Goal: Task Accomplishment & Management: Manage account settings

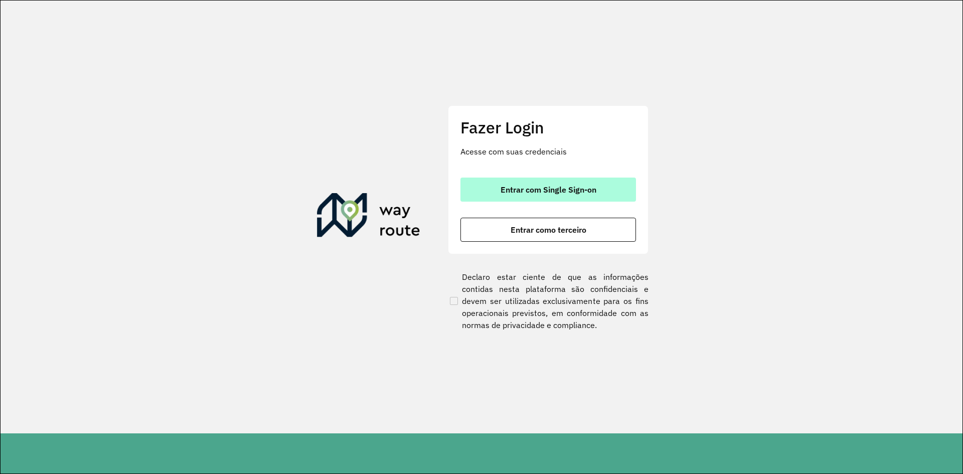
click at [512, 191] on span "Entrar com Single Sign-on" at bounding box center [548, 190] width 96 height 8
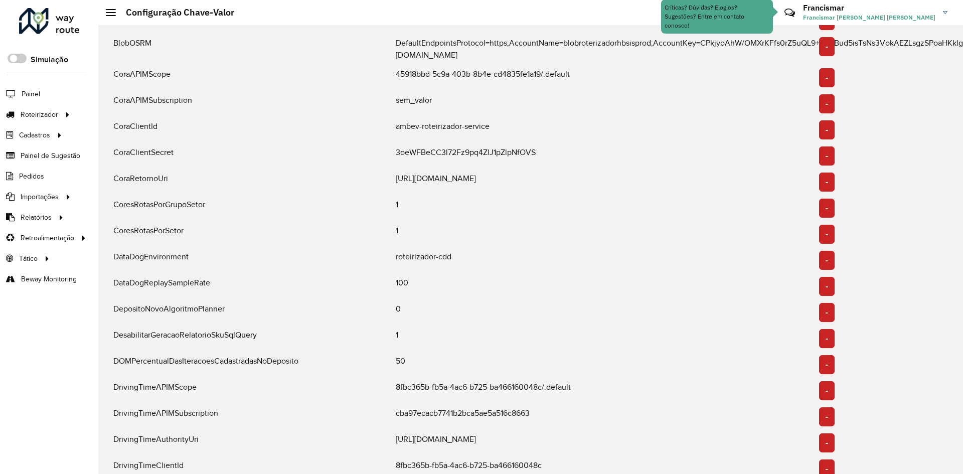
scroll to position [251, 0]
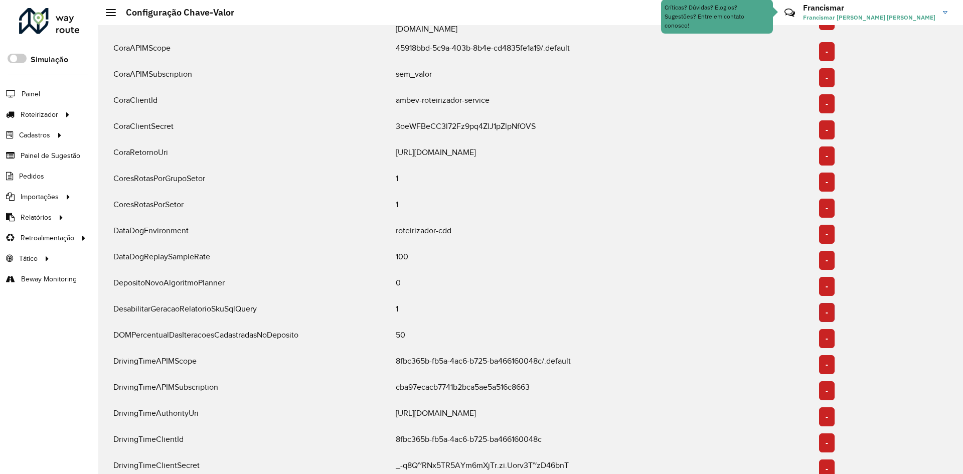
click at [826, 314] on button "-" at bounding box center [827, 312] width 16 height 19
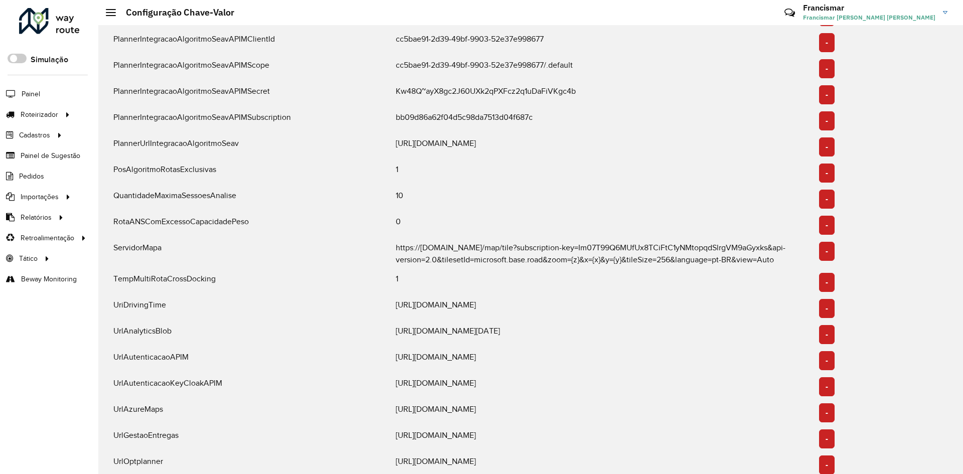
scroll to position [1448, 0]
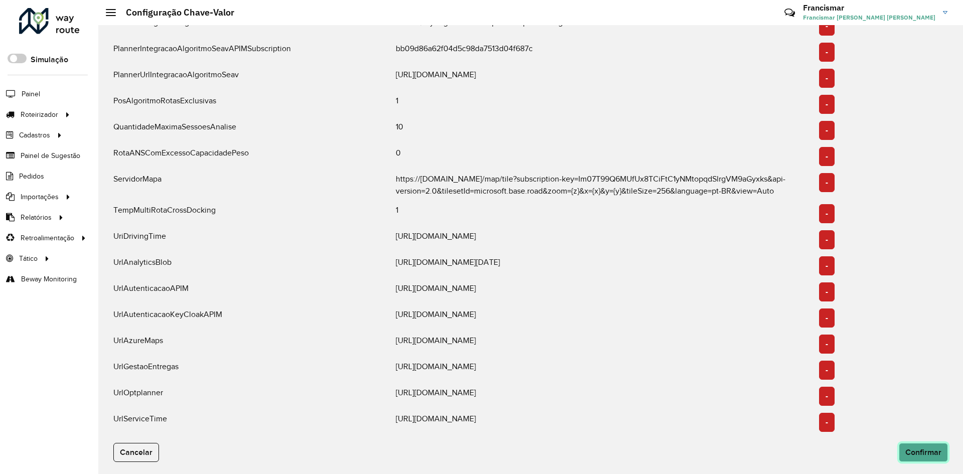
click at [927, 456] on button "Confirmar" at bounding box center [922, 452] width 49 height 19
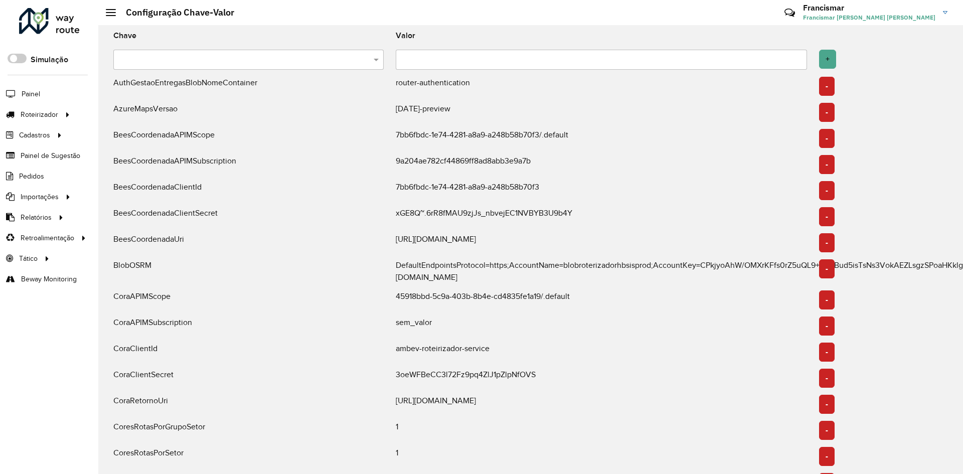
scroll to position [0, 0]
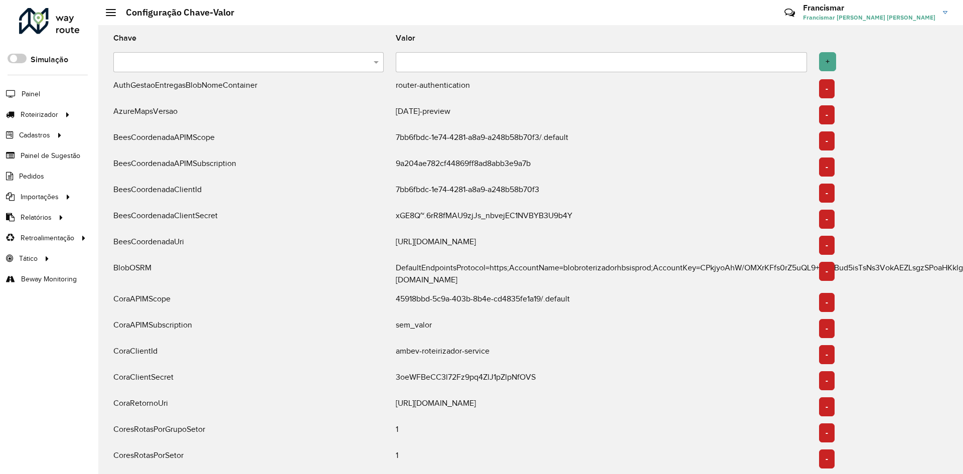
click at [305, 62] on input "text" at bounding box center [238, 63] width 240 height 12
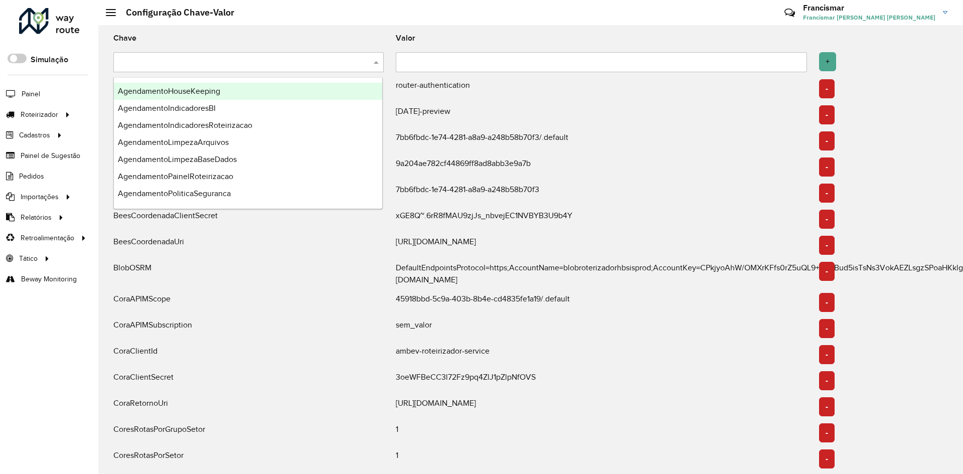
click at [289, 64] on input "text" at bounding box center [238, 63] width 240 height 12
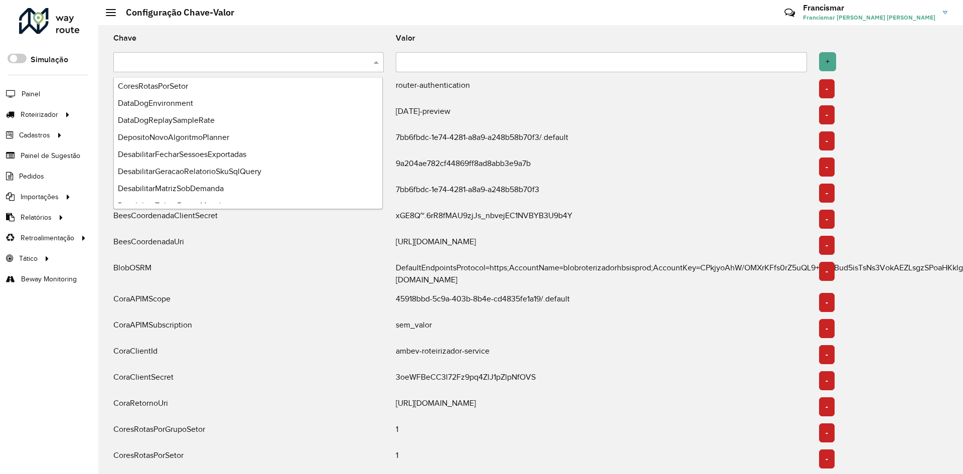
scroll to position [401, 0]
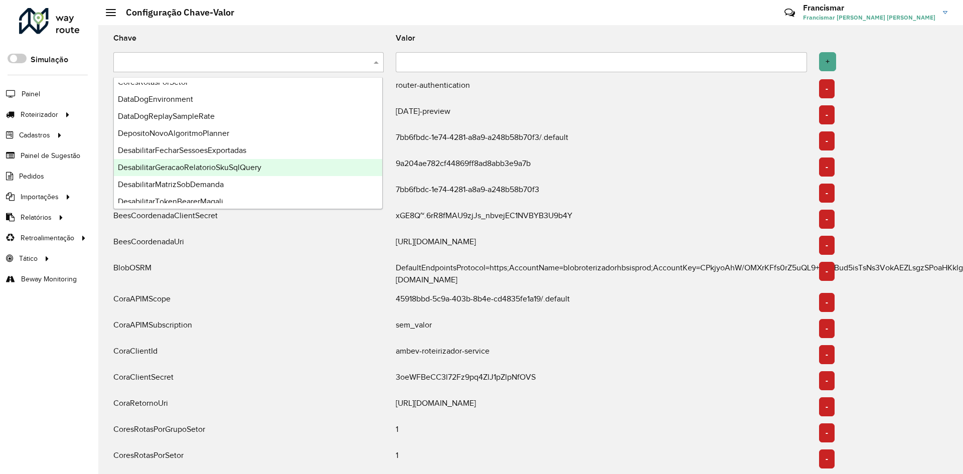
click at [284, 173] on div "DesabilitarGeracaoRelatorioSkuSqlQuery" at bounding box center [248, 167] width 268 height 17
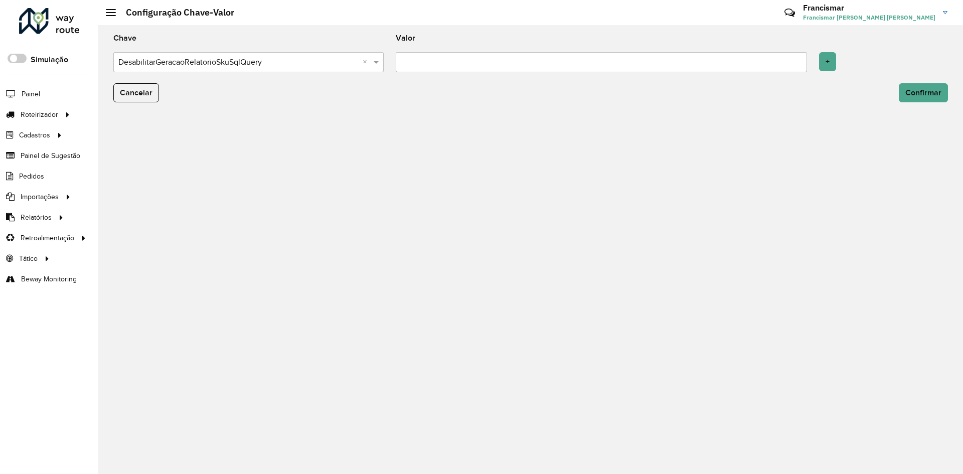
click at [421, 67] on input "text" at bounding box center [601, 62] width 411 height 20
type input "*"
click at [832, 66] on button "+" at bounding box center [827, 61] width 17 height 19
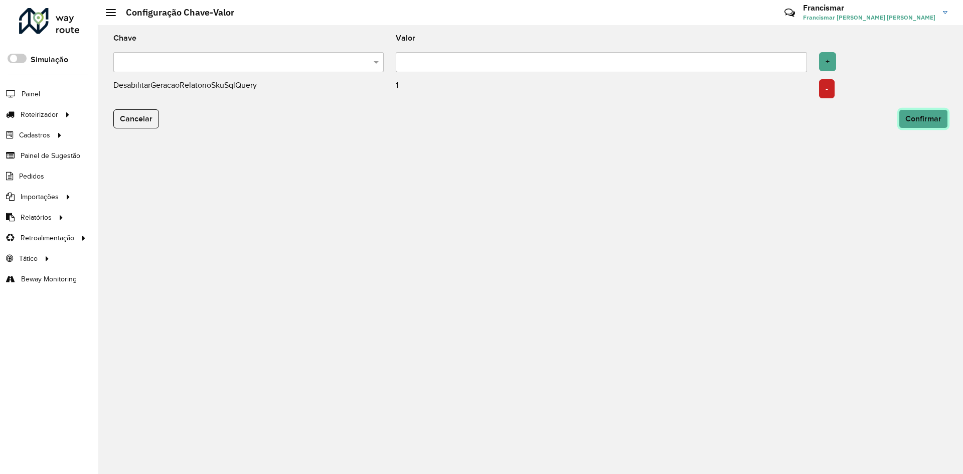
click at [923, 118] on span "Confirmar" at bounding box center [923, 118] width 36 height 9
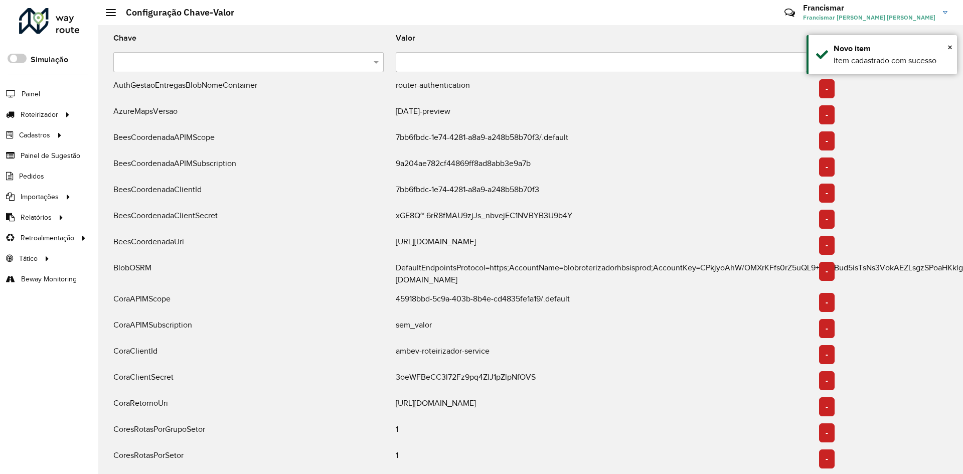
click at [567, 167] on div "9a204ae782cf44869ff8ad8abb3e9a7b" at bounding box center [601, 166] width 423 height 19
